Goal: Transaction & Acquisition: Purchase product/service

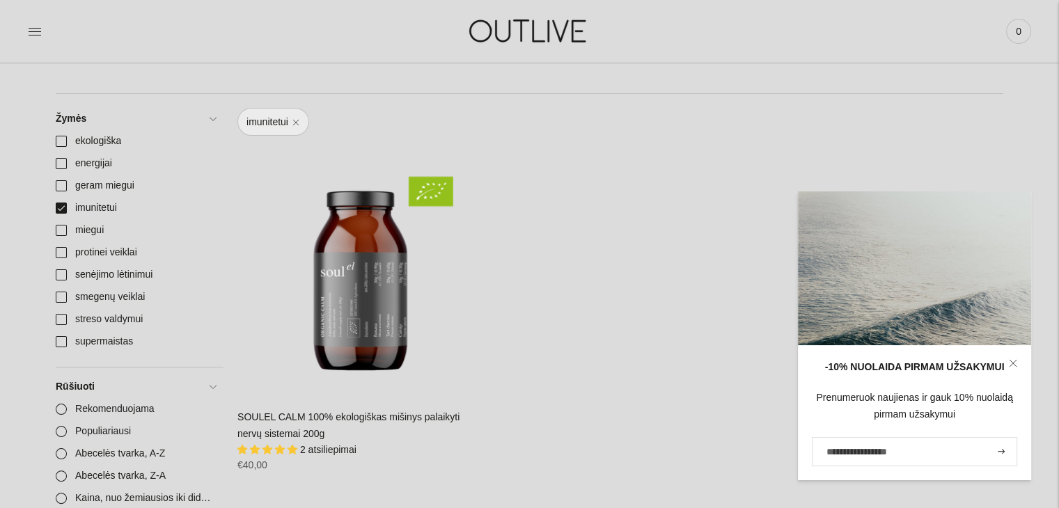
scroll to position [148, 0]
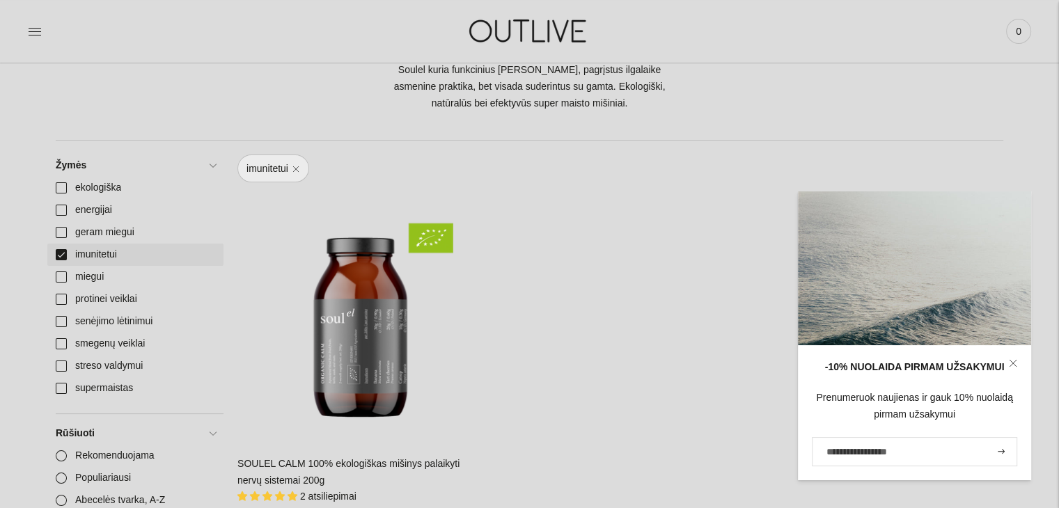
click at [85, 255] on link "imunitetui" at bounding box center [135, 255] width 176 height 22
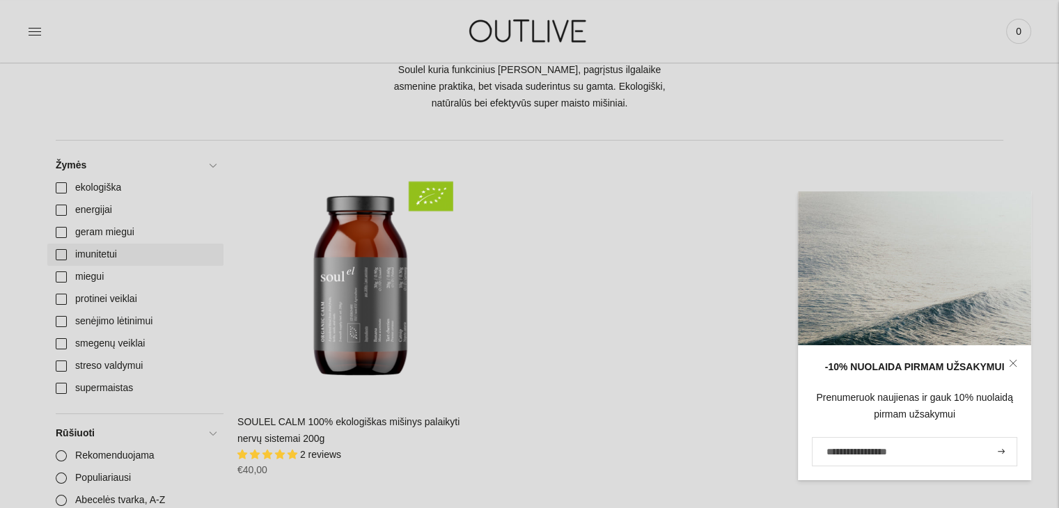
click at [56, 251] on link "imunitetui" at bounding box center [135, 255] width 176 height 22
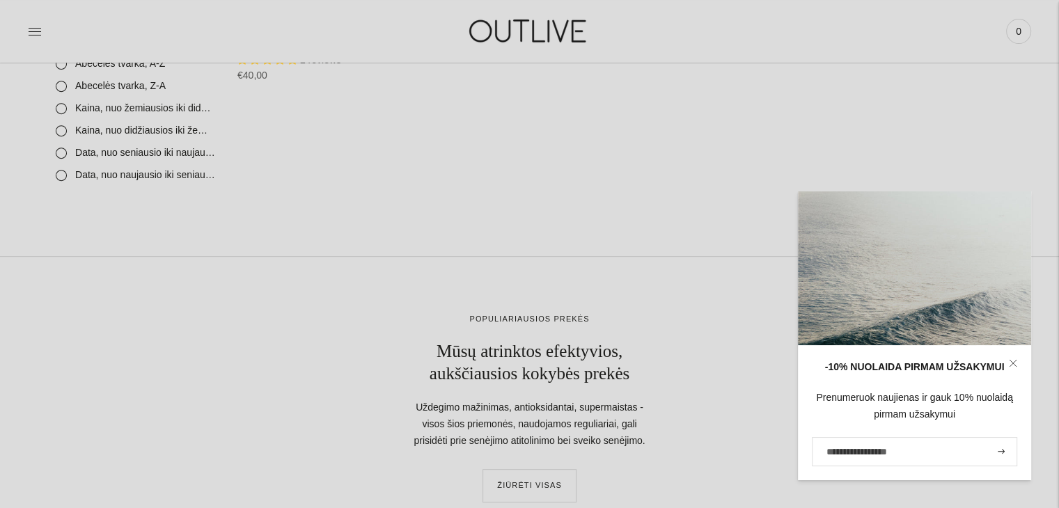
scroll to position [613, 0]
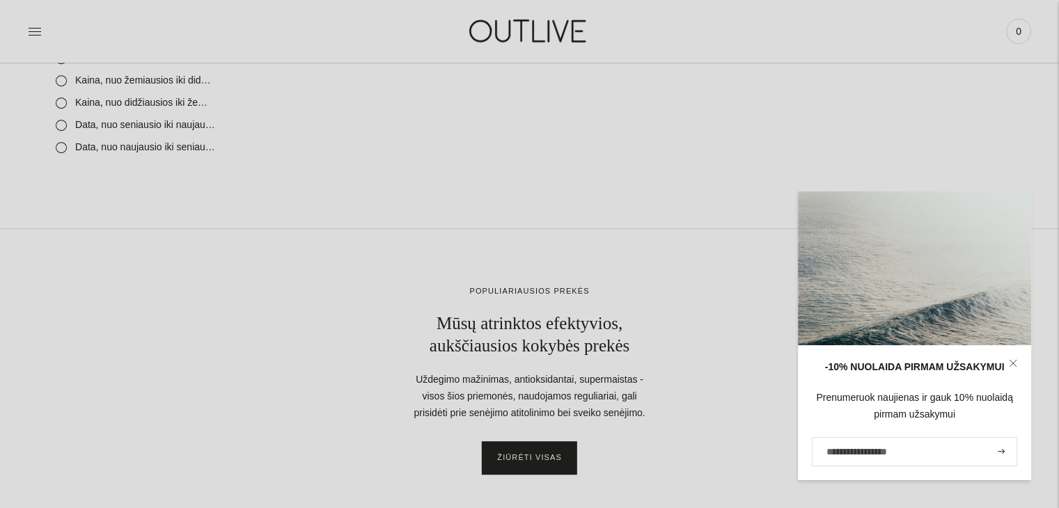
click at [552, 460] on link "ŽIŪRĖTI VISAS" at bounding box center [530, 458] width 94 height 33
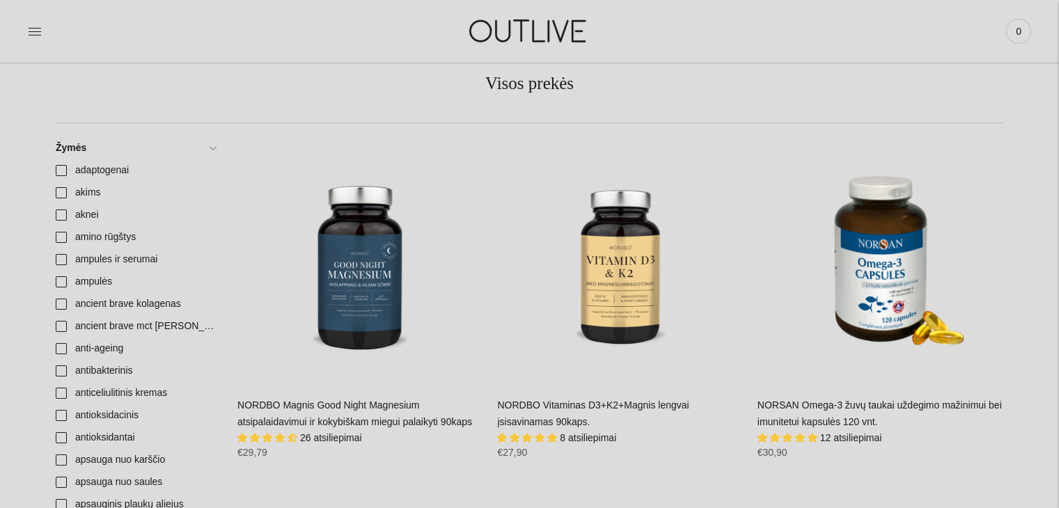
click at [879, 407] on link "NORSAN Omega-3 žuvų taukai uždegimo mažinimui bei imunitetui kapsulės 120 vnt." at bounding box center [880, 414] width 244 height 28
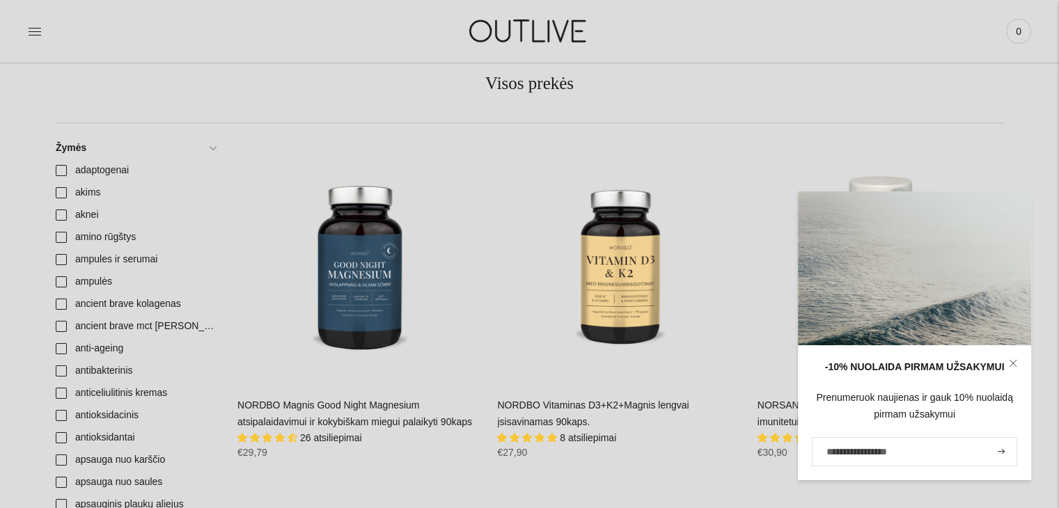
click at [1011, 368] on link at bounding box center [1013, 363] width 36 height 36
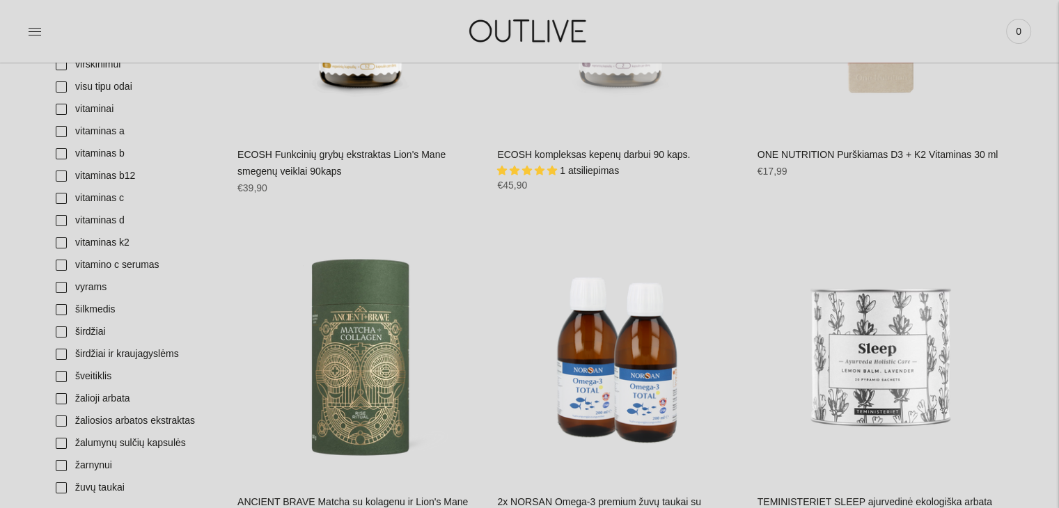
scroll to position [5156, 0]
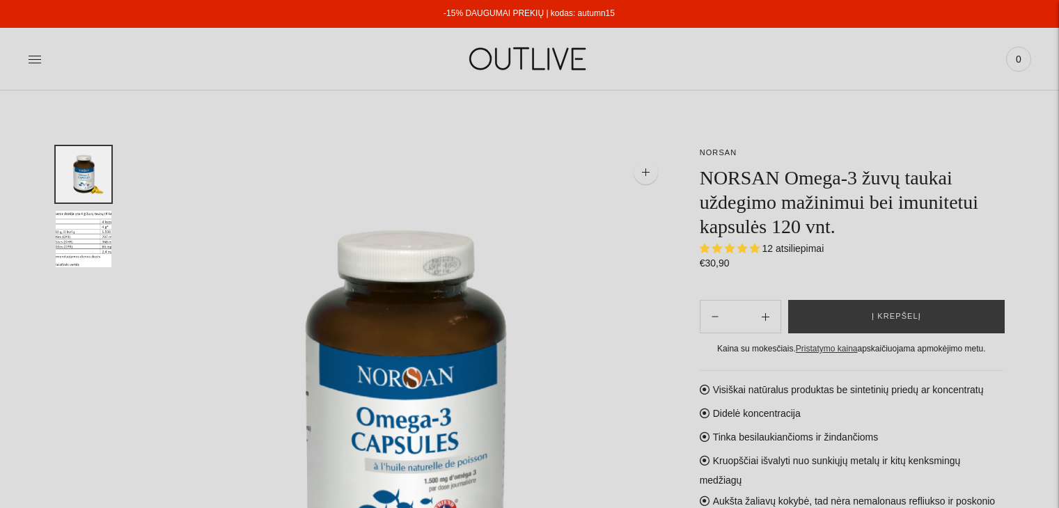
select select "**********"
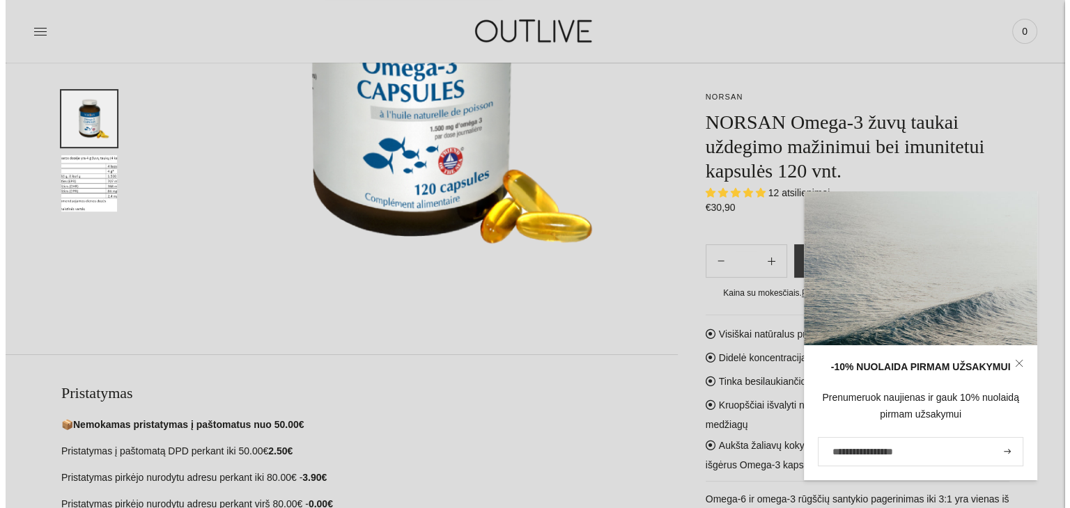
scroll to position [390, 0]
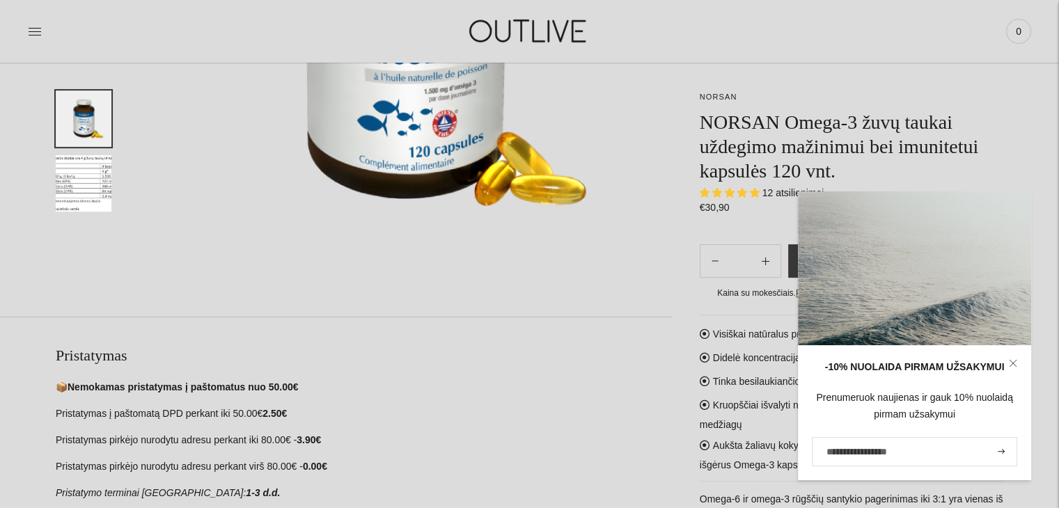
click at [91, 128] on img "Translation missing: en.general.accessibility.image_thumbail" at bounding box center [84, 119] width 56 height 56
click at [451, 106] on img at bounding box center [405, 22] width 533 height 533
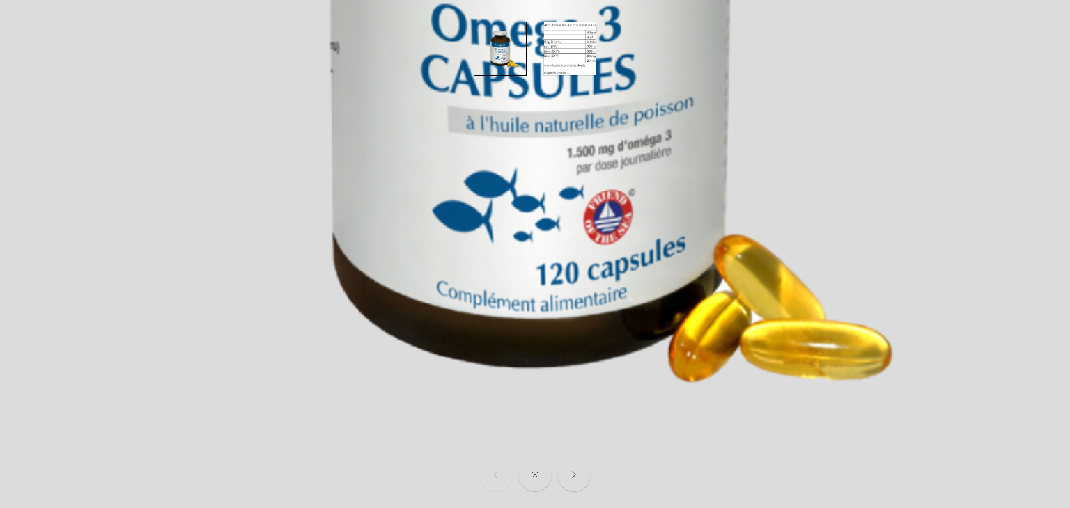
scroll to position [551, 0]
